Goal: Task Accomplishment & Management: Use online tool/utility

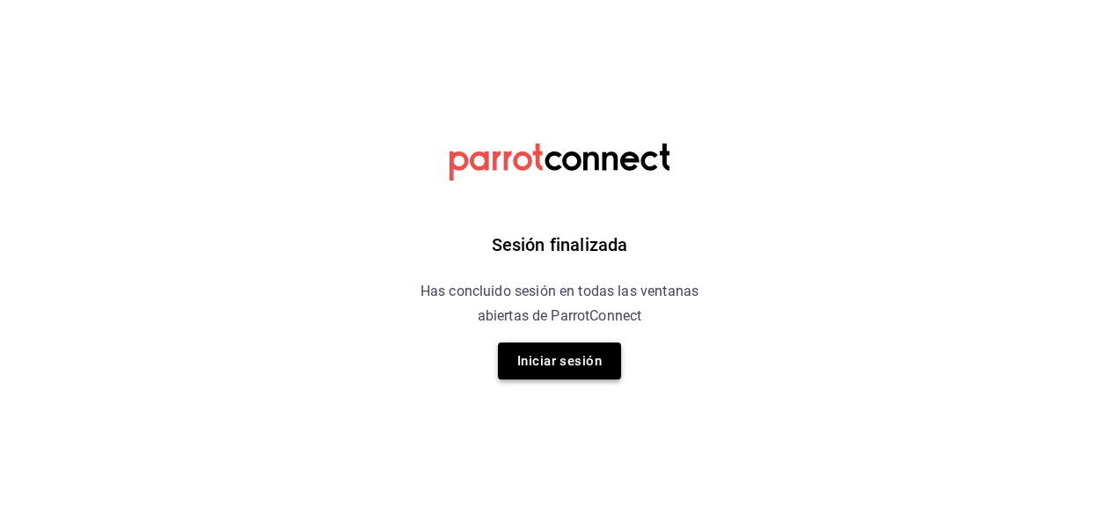
click at [544, 362] on button "Iniciar sesión" at bounding box center [559, 360] width 123 height 37
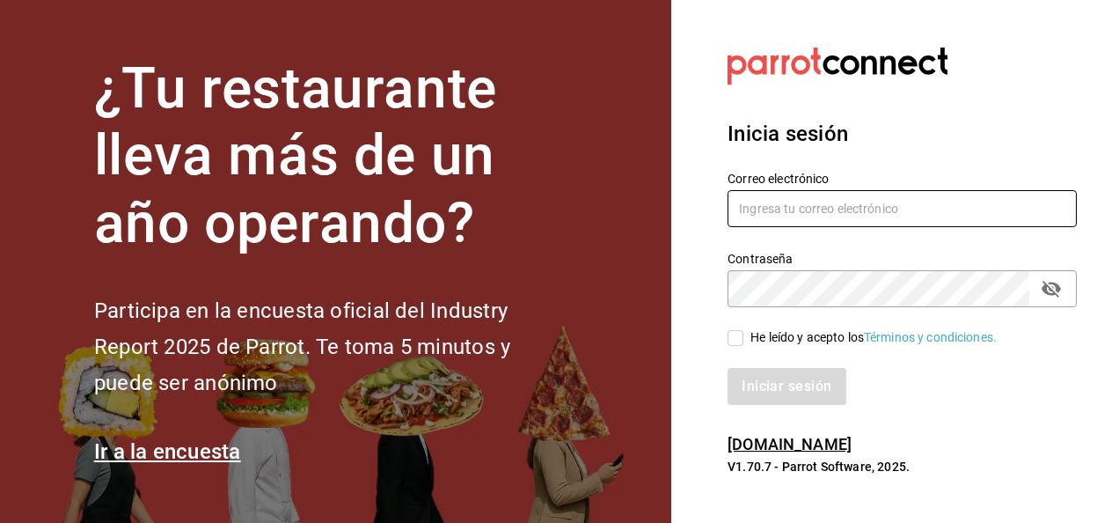
type input "carlos.moreno@grupocosteno.com"
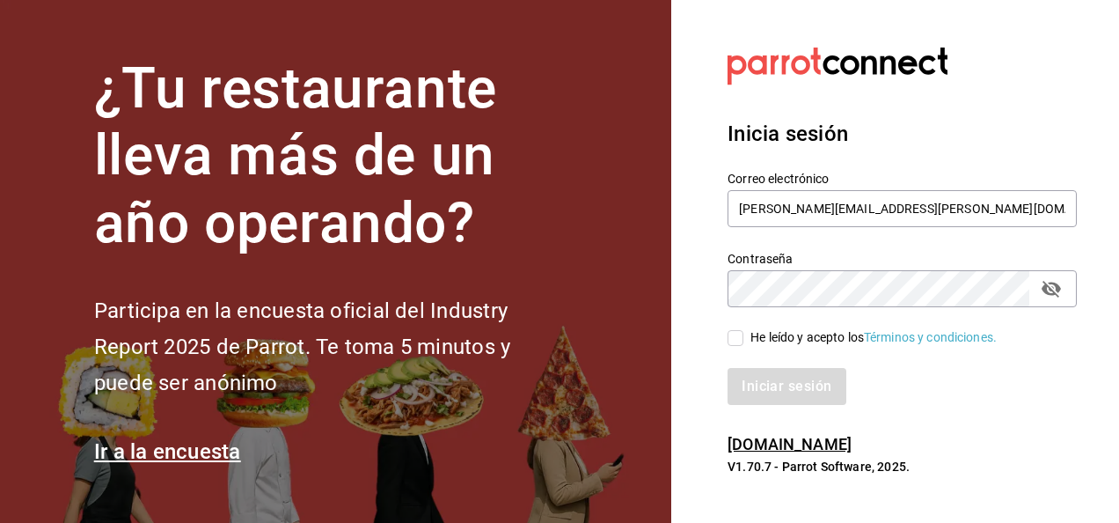
click at [736, 343] on input "He leído y acepto los Términos y condiciones." at bounding box center [736, 338] width 16 height 16
checkbox input "true"
click at [760, 370] on button "Iniciar sesión" at bounding box center [788, 386] width 120 height 37
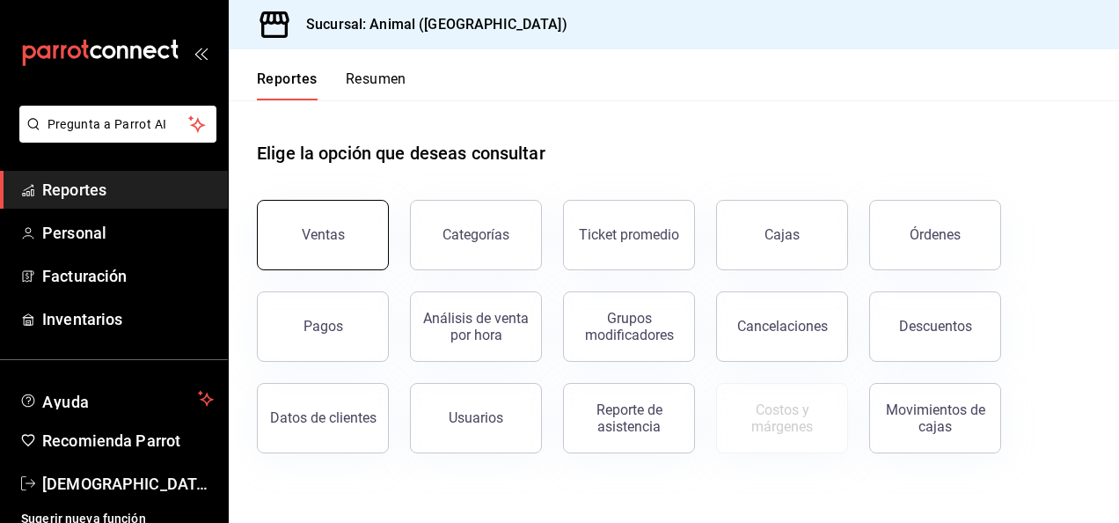
click at [351, 252] on button "Ventas" at bounding box center [323, 235] width 132 height 70
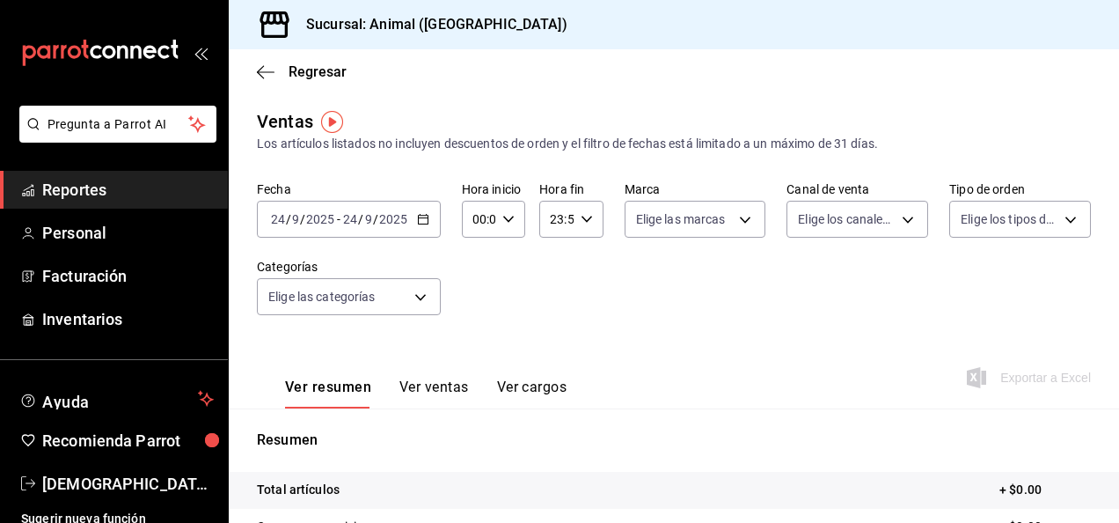
click at [421, 213] on icon "button" at bounding box center [423, 219] width 12 height 12
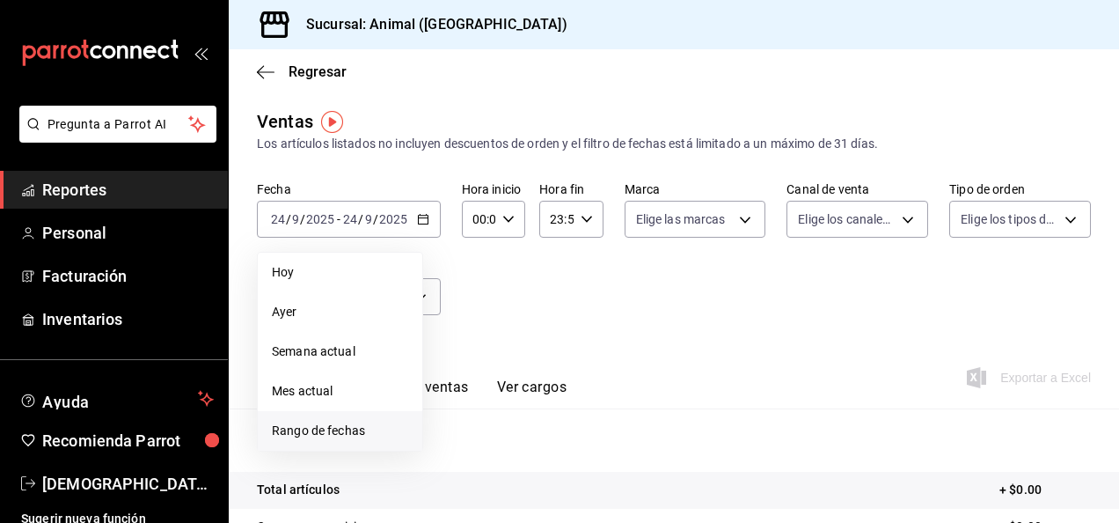
click at [347, 428] on span "Rango de fechas" at bounding box center [340, 430] width 136 height 18
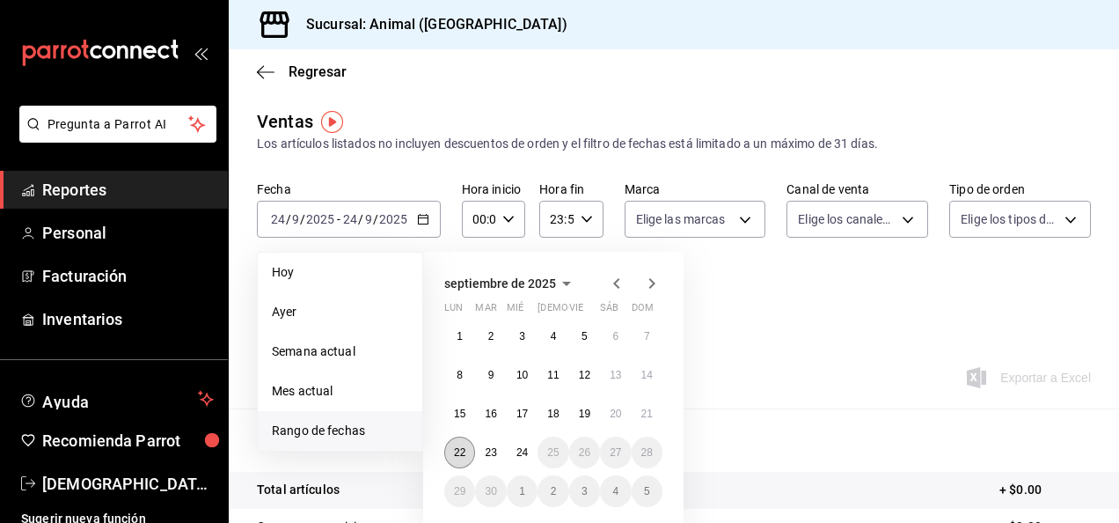
click at [463, 451] on abbr "22" at bounding box center [459, 452] width 11 height 12
click at [490, 456] on abbr "23" at bounding box center [490, 452] width 11 height 12
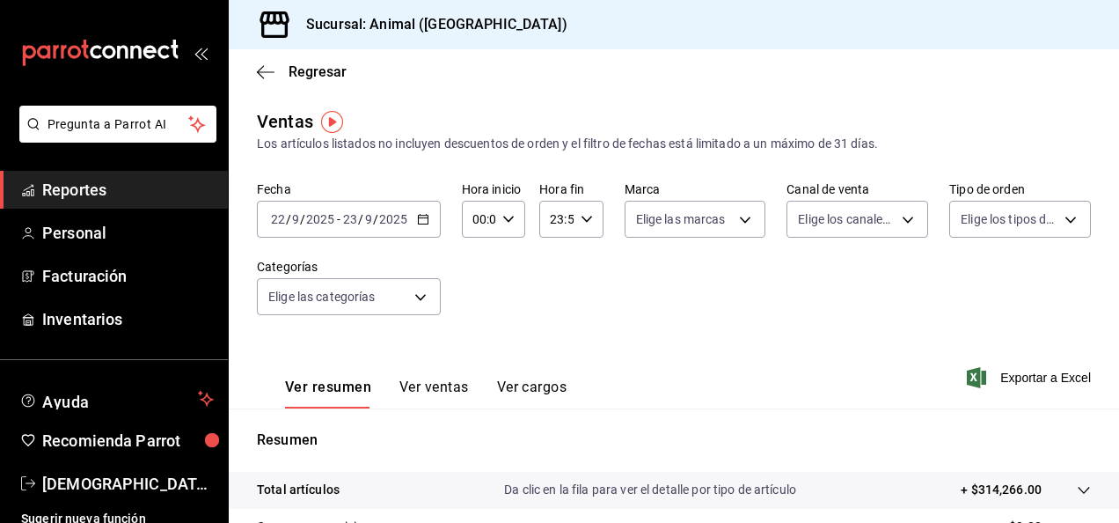
click at [422, 225] on icon "button" at bounding box center [423, 219] width 12 height 12
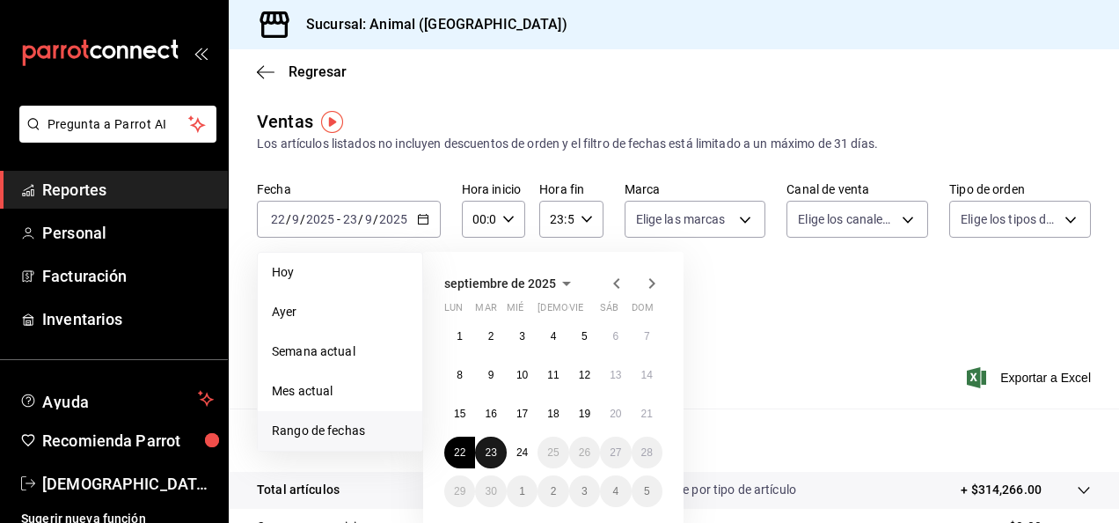
click at [495, 456] on abbr "23" at bounding box center [490, 452] width 11 height 12
click at [522, 454] on abbr "24" at bounding box center [522, 452] width 11 height 12
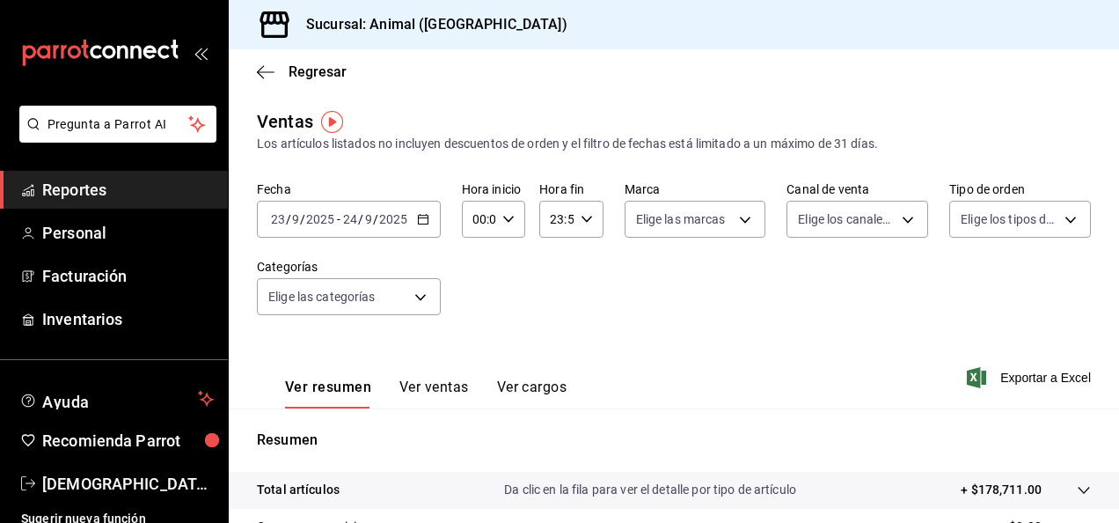
click at [507, 225] on div "00:00 Hora inicio" at bounding box center [493, 219] width 63 height 37
click at [475, 324] on button "04" at bounding box center [476, 317] width 25 height 35
type input "04:00"
click at [581, 216] on div at bounding box center [559, 261] width 1119 height 523
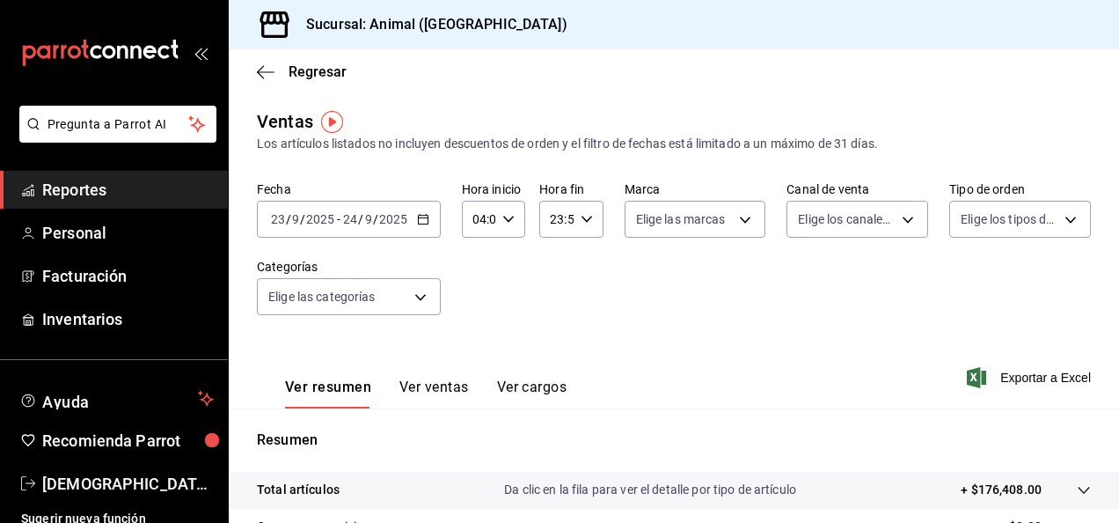
click at [581, 216] on icon "button" at bounding box center [587, 219] width 12 height 12
click at [561, 329] on button "04" at bounding box center [552, 317] width 25 height 35
click at [590, 256] on button "00" at bounding box center [584, 263] width 25 height 35
type input "04:00"
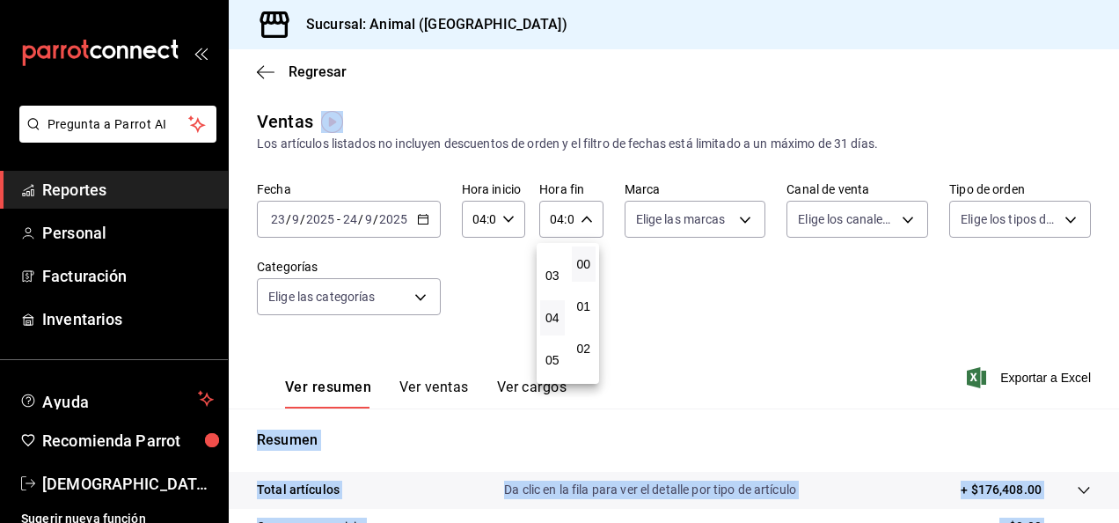
drag, startPoint x: 1112, startPoint y: 243, endPoint x: 1122, endPoint y: 438, distance: 195.6
click at [1118, 438] on html "Pregunta a Parrot AI Reportes Personal Facturación Inventarios Ayuda Recomienda…" at bounding box center [559, 261] width 1119 height 523
drag, startPoint x: 1122, startPoint y: 438, endPoint x: 1111, endPoint y: 275, distance: 163.1
click at [1111, 275] on div at bounding box center [559, 261] width 1119 height 523
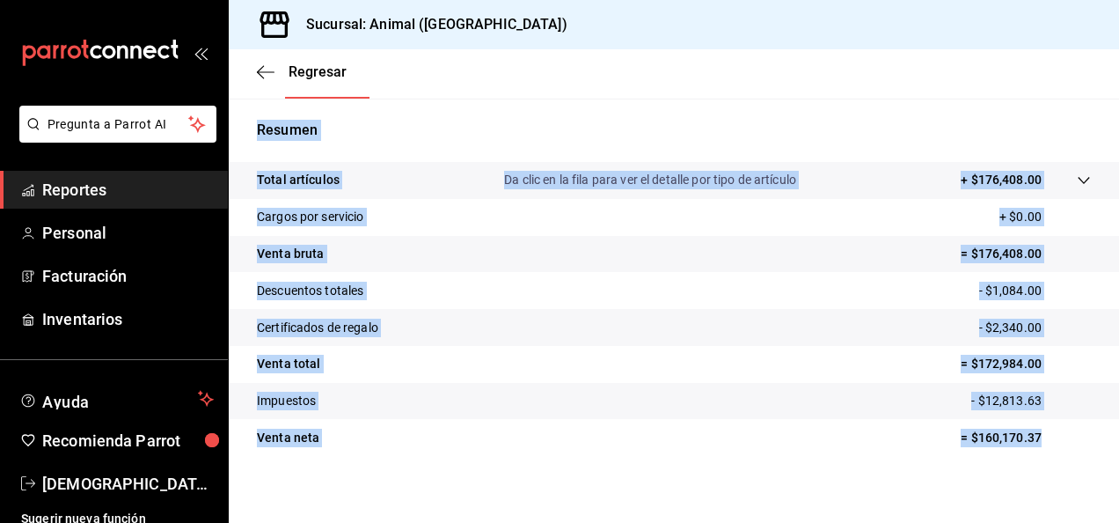
scroll to position [320, 0]
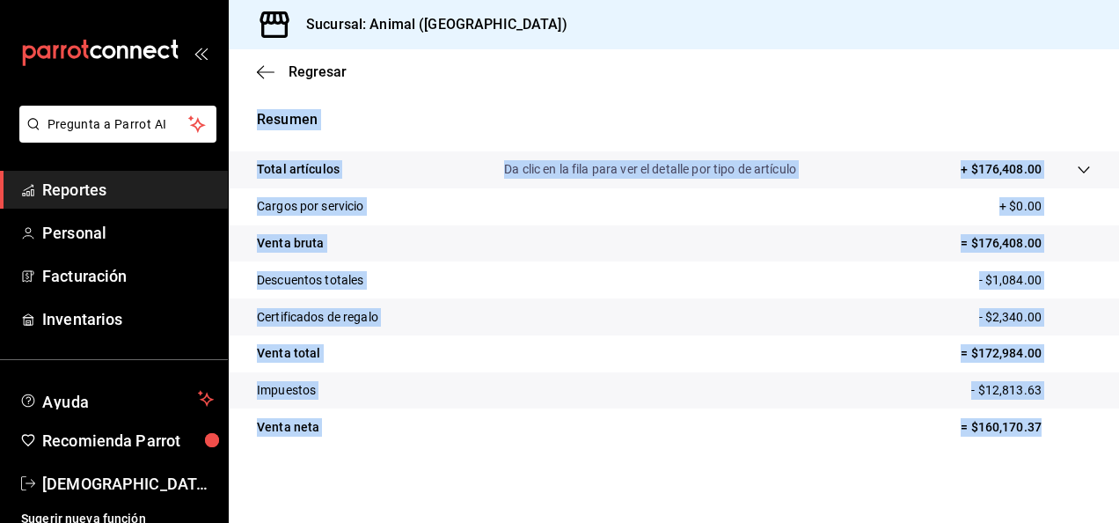
click at [912, 490] on div "Ventas Los artículos listados no incluyen descuentos de orden y el filtro de fe…" at bounding box center [674, 141] width 891 height 707
